Goal: Information Seeking & Learning: Learn about a topic

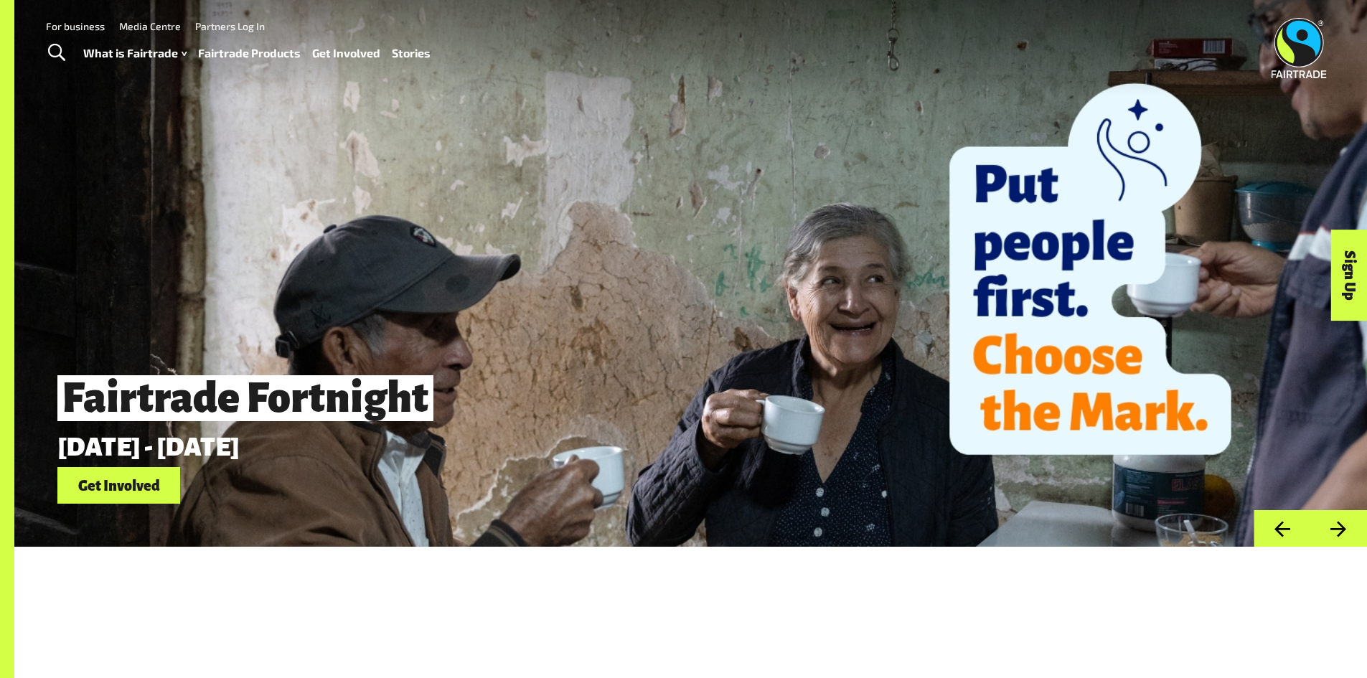
click at [245, 53] on link "Fairtrade Products" at bounding box center [249, 53] width 103 height 21
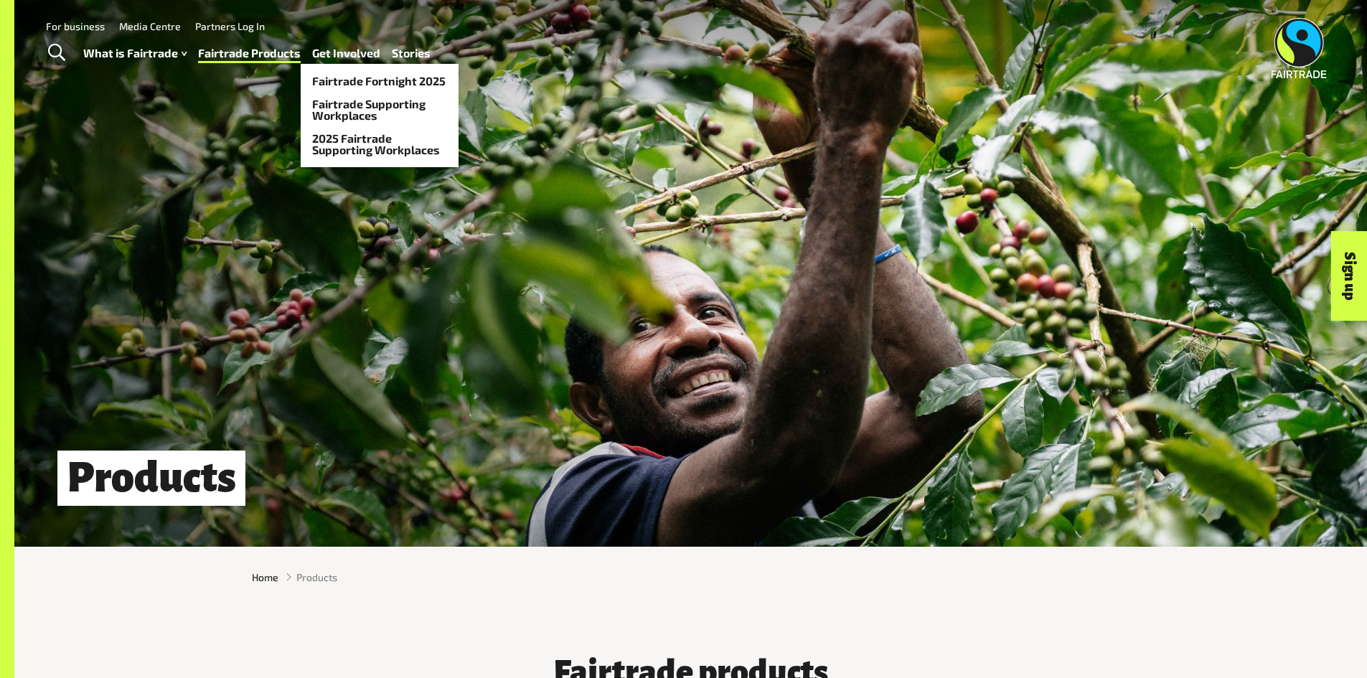
click at [324, 46] on link "Get Involved" at bounding box center [346, 53] width 68 height 21
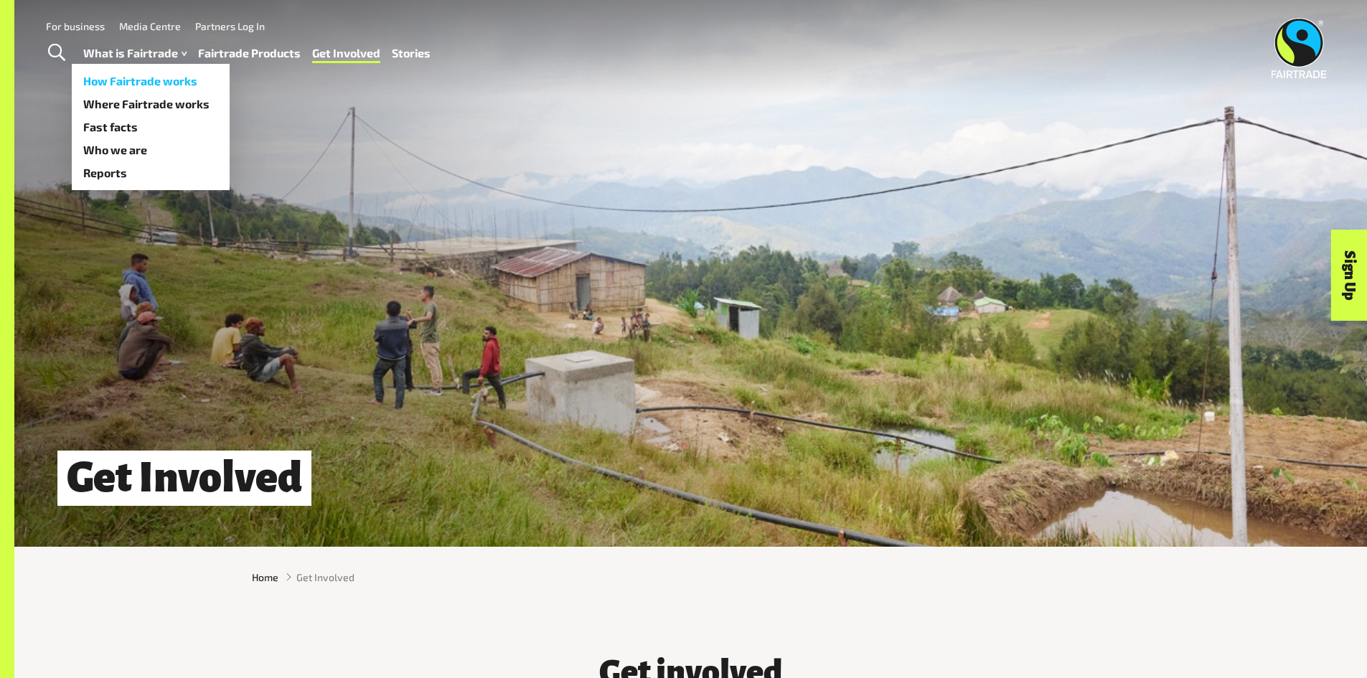
click at [118, 72] on link "How Fairtrade works" at bounding box center [151, 81] width 158 height 23
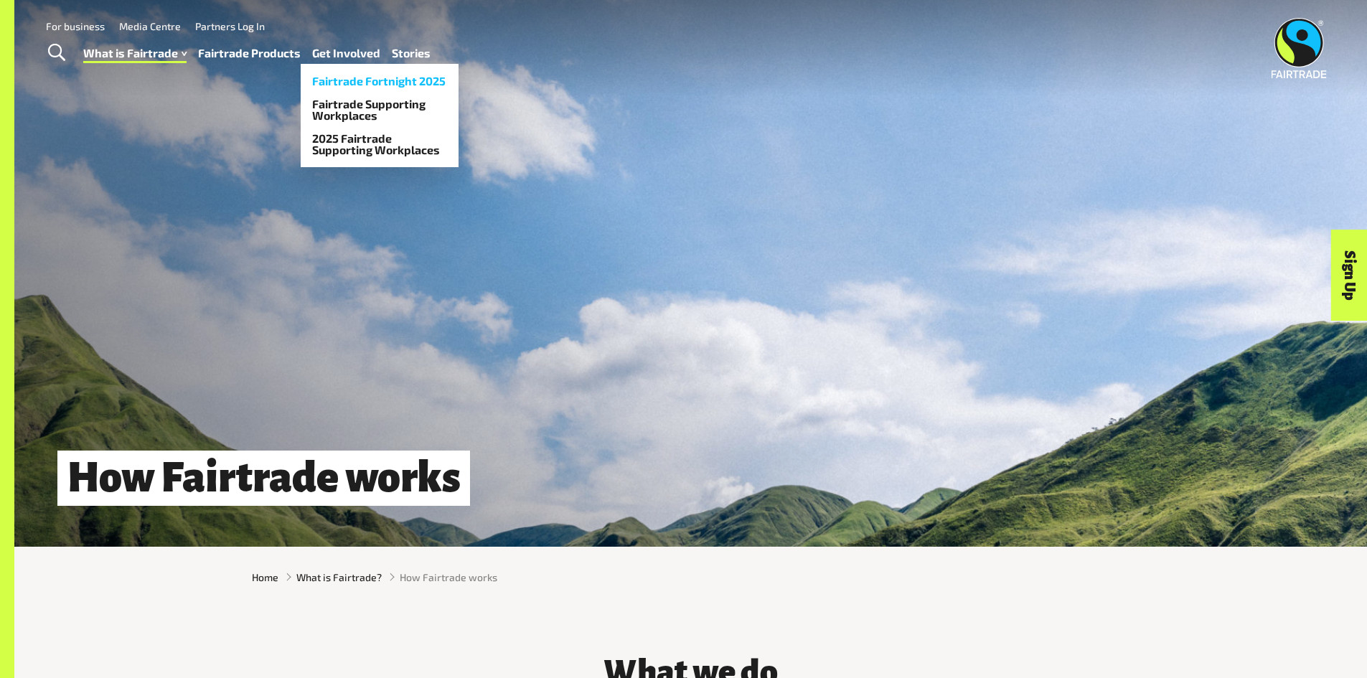
click at [371, 77] on link "Fairtrade Fortnight 2025" at bounding box center [380, 81] width 158 height 23
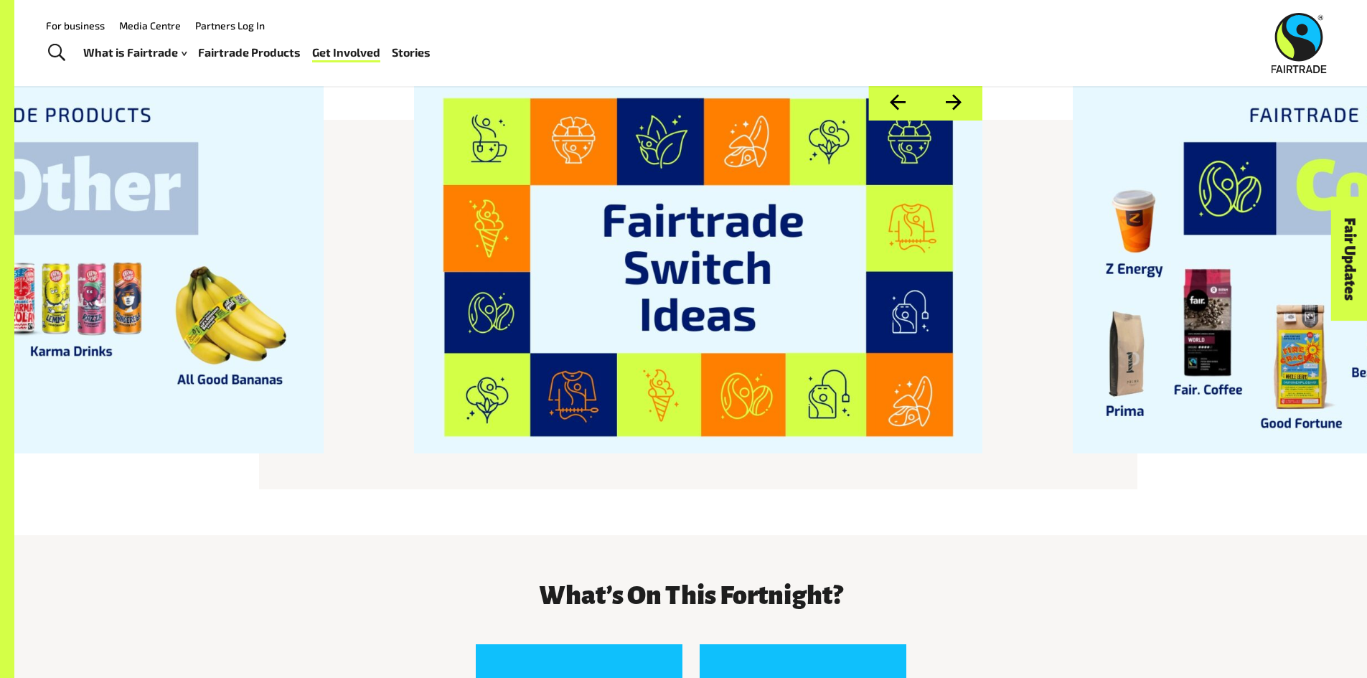
scroll to position [1784, 0]
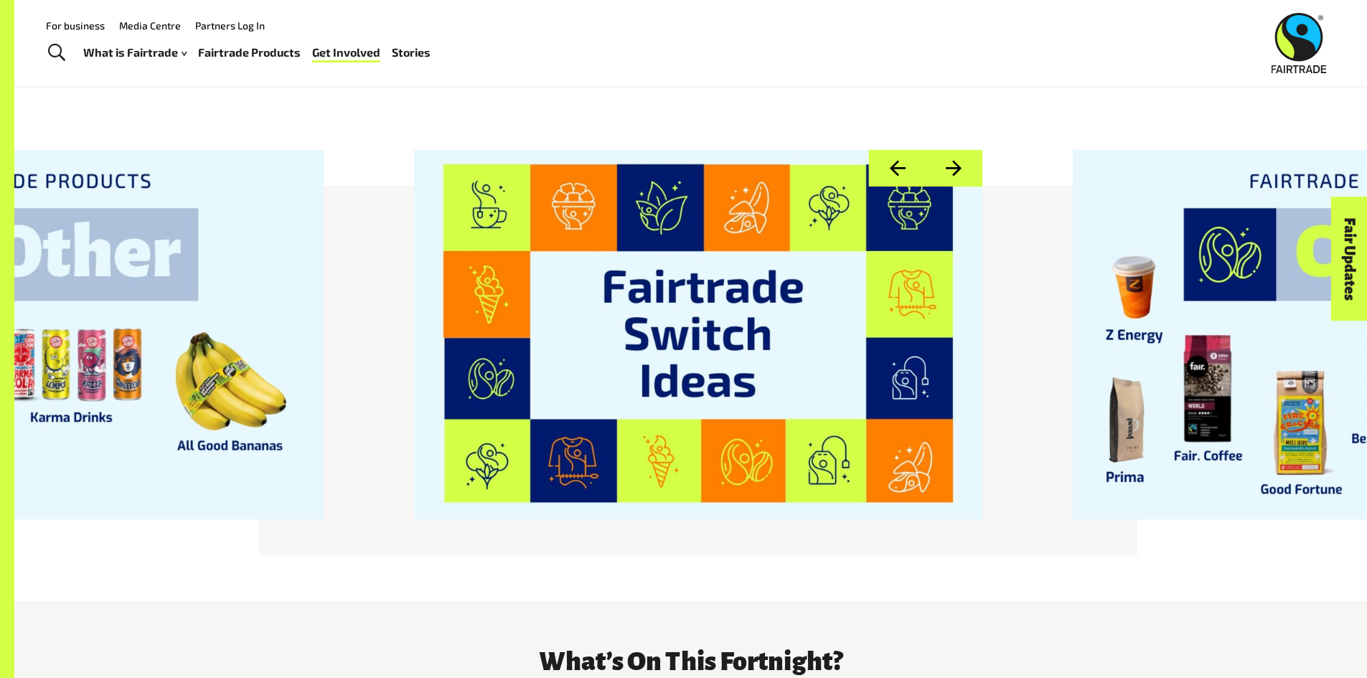
click at [970, 150] on button "Next" at bounding box center [953, 168] width 57 height 37
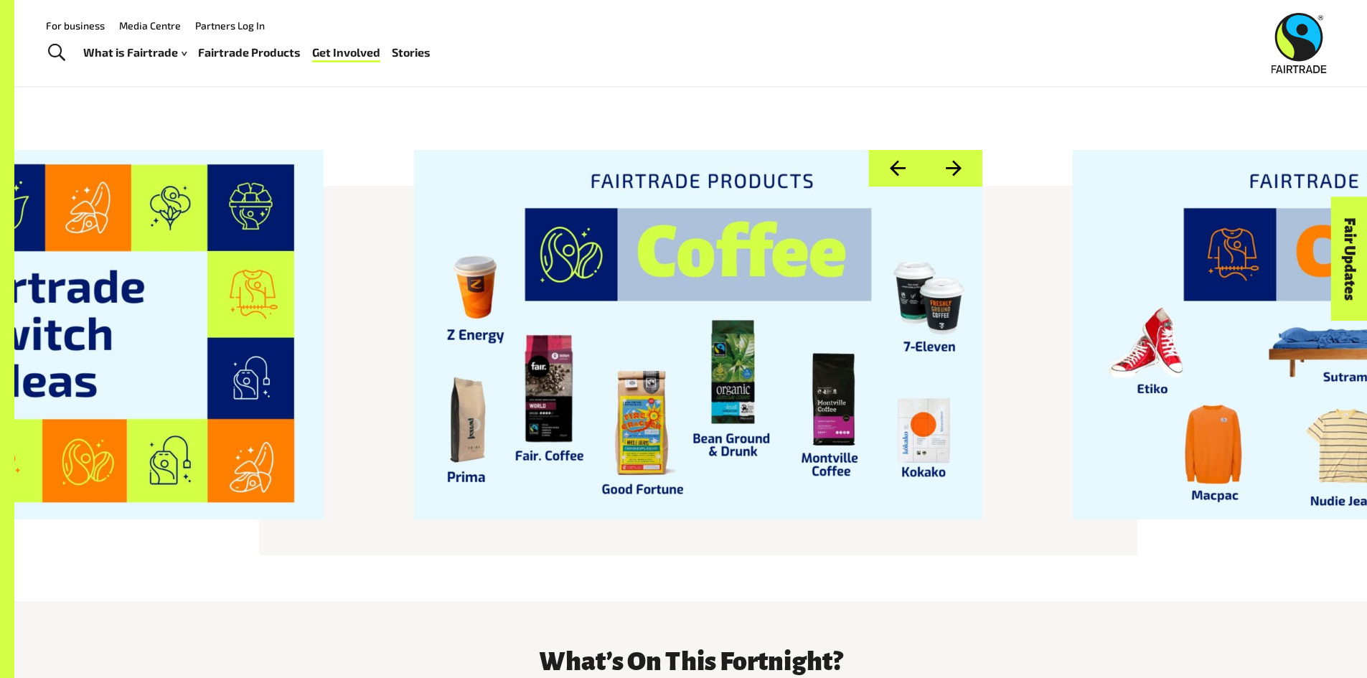
click at [970, 150] on button "Next" at bounding box center [953, 168] width 57 height 37
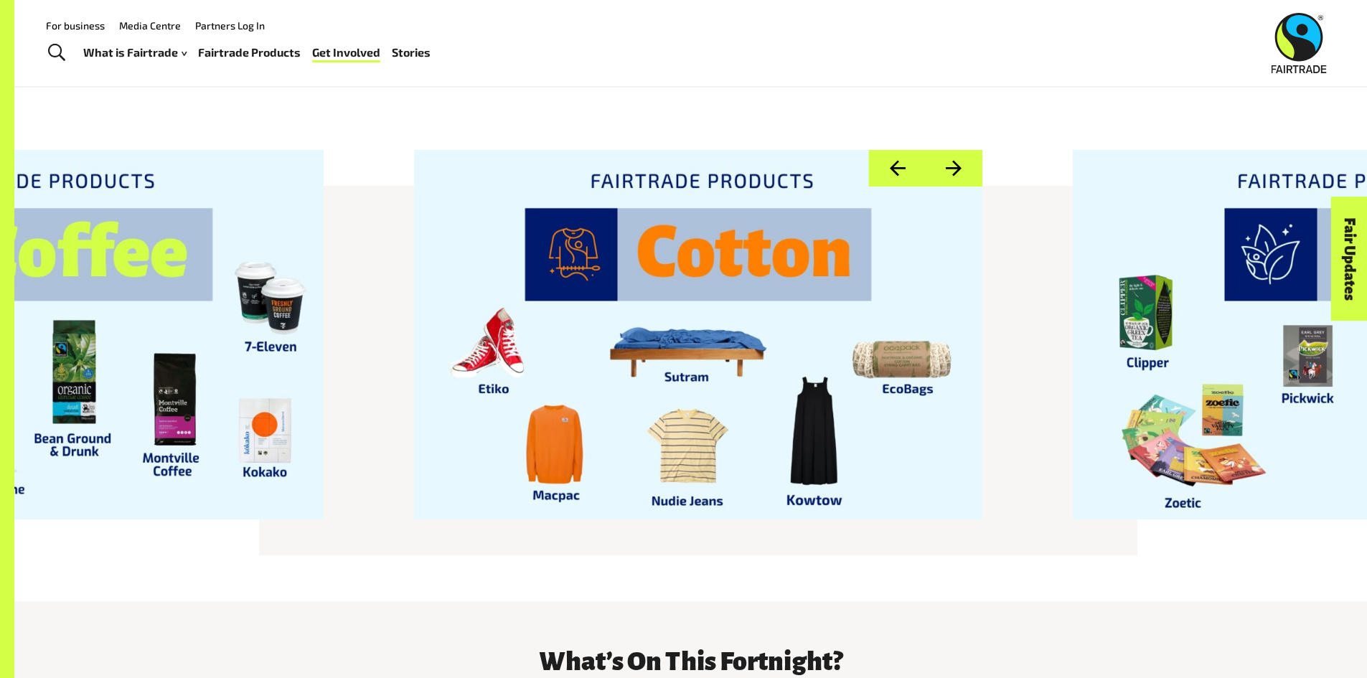
click at [970, 150] on button "Next" at bounding box center [953, 168] width 57 height 37
